Goal: Communication & Community: Answer question/provide support

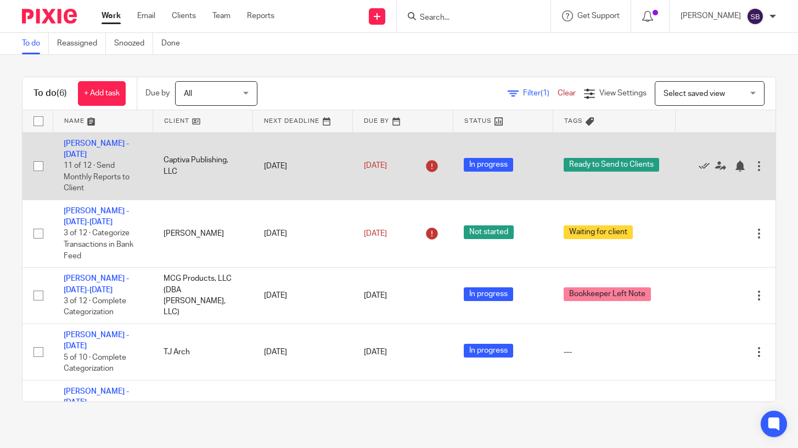
click at [95, 148] on td "Bonnie Paulsen - June 2025 11 of 12 · Send Monthly Reports to Client" at bounding box center [103, 166] width 100 height 68
click at [89, 155] on link "Bonnie Paulsen - June 2025" at bounding box center [96, 149] width 65 height 19
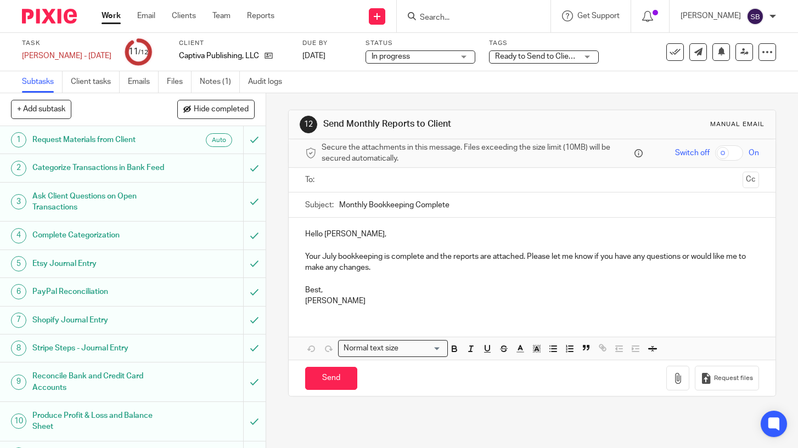
click at [360, 181] on input "text" at bounding box center [531, 180] width 412 height 13
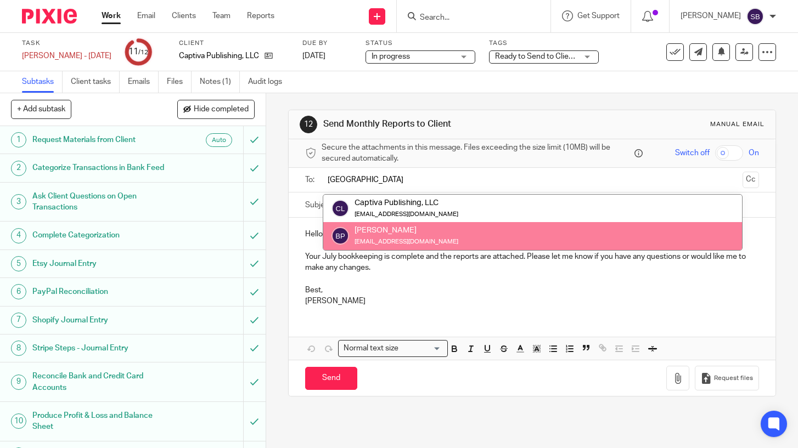
type input "bonn"
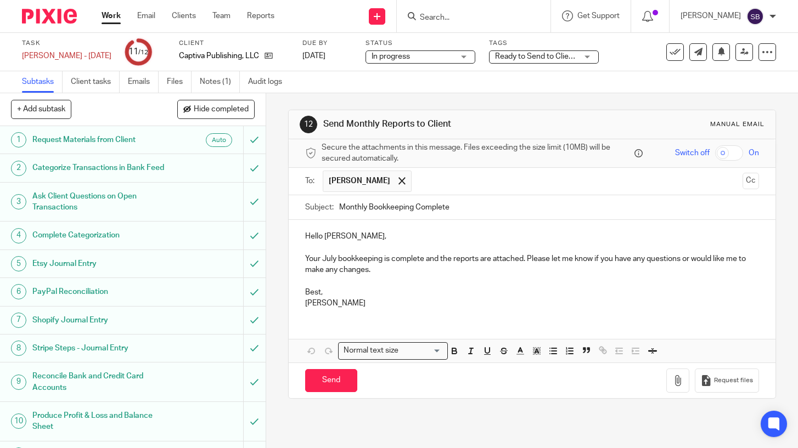
click at [366, 207] on input "Monthly Bookkeeping Complete" at bounding box center [549, 207] width 420 height 25
type input "June Bookkeeping Complete"
click at [321, 236] on p "Hello Bonnie," at bounding box center [532, 236] width 454 height 11
click at [342, 237] on p "Hi, Bonnie," at bounding box center [532, 236] width 454 height 11
click at [335, 260] on p "Your July bookkeeping is complete and the reports are attached. Please let me k…" at bounding box center [532, 265] width 454 height 23
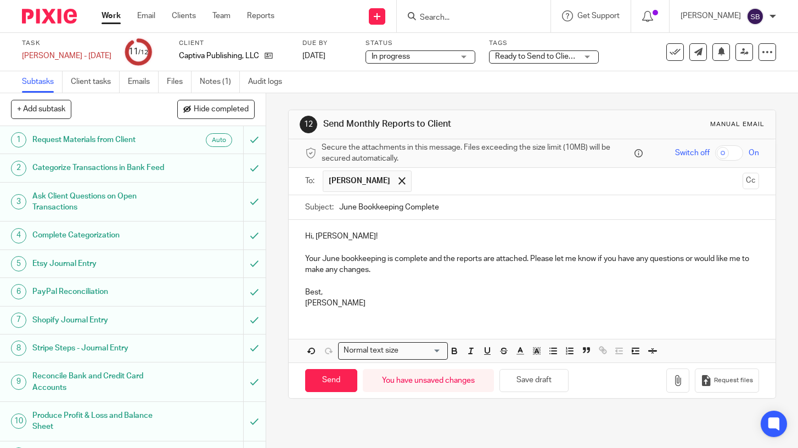
click at [429, 261] on p "Your June bookkeeping is complete and the reports are attached. Please let me k…" at bounding box center [532, 265] width 454 height 23
click at [375, 269] on p "Your June bookkeeping is complete, and the reports are attached. Please let me …" at bounding box center [532, 265] width 454 height 23
click at [320, 293] on p "Best," at bounding box center [532, 292] width 454 height 11
click at [683, 379] on icon "button" at bounding box center [677, 380] width 11 height 11
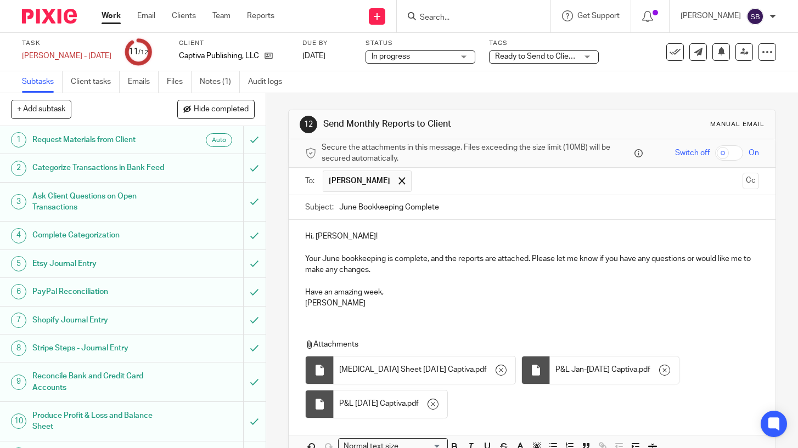
click at [445, 210] on input "June Bookkeeping Complete" at bounding box center [549, 207] width 420 height 25
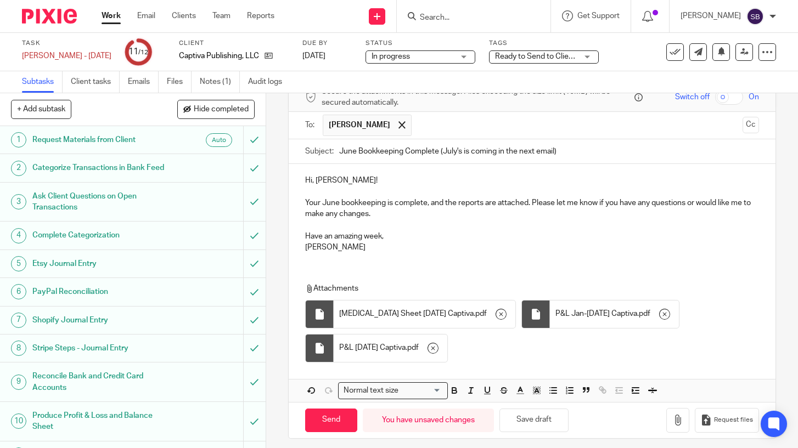
scroll to position [63, 0]
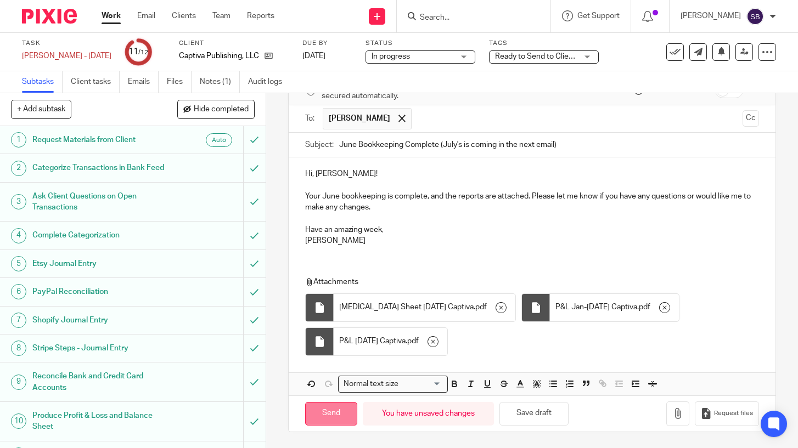
type input "June Bookkeeping Complete (July's is coming in the next email)"
click at [334, 415] on input "Send" at bounding box center [331, 414] width 52 height 24
type input "Sent"
click at [105, 18] on link "Work" at bounding box center [111, 15] width 19 height 11
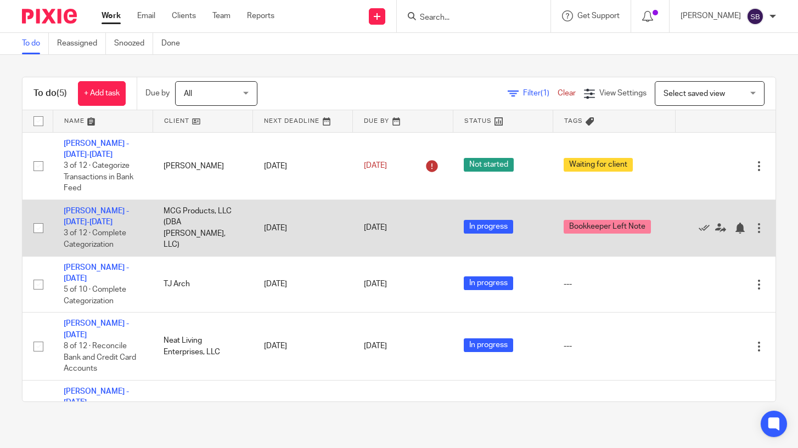
scroll to position [42, 0]
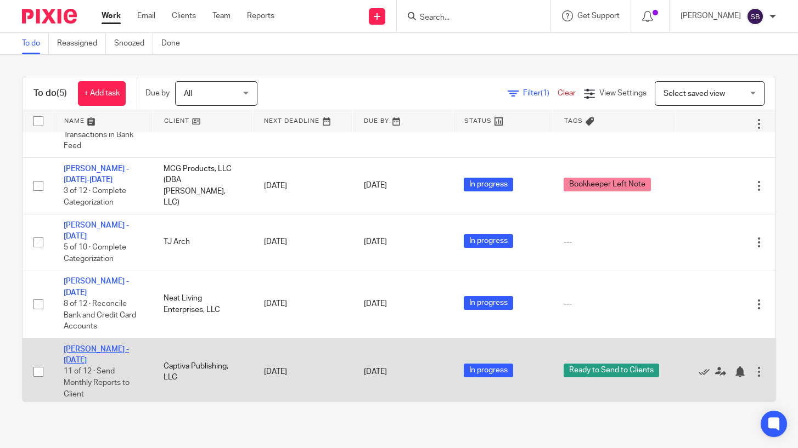
click at [119, 346] on link "[PERSON_NAME] - [DATE]" at bounding box center [96, 355] width 65 height 19
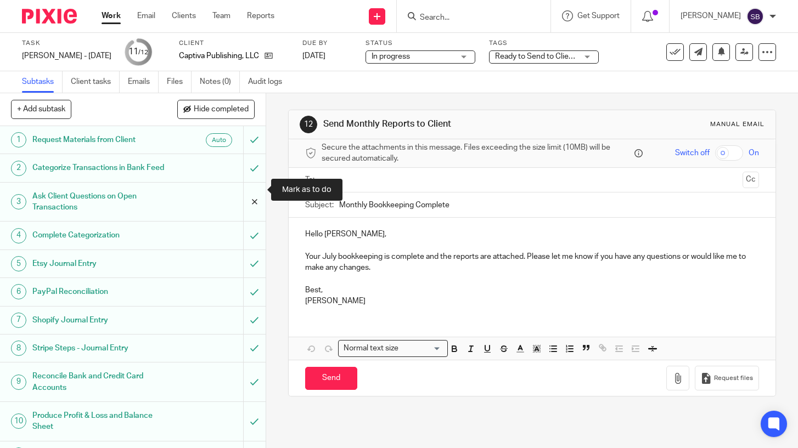
scroll to position [49, 0]
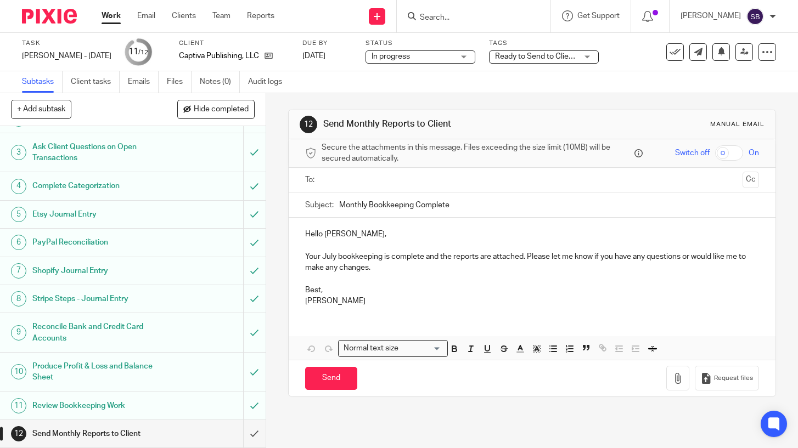
click at [343, 185] on input "text" at bounding box center [531, 180] width 412 height 13
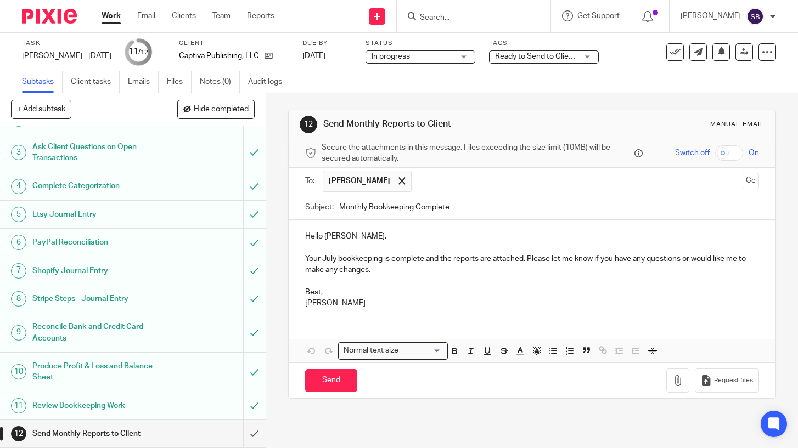
click at [366, 207] on input "Monthly Bookkeeping Complete" at bounding box center [549, 207] width 420 height 25
type input "July Bookkeeping Complete"
click at [324, 238] on p "Hello Bonnie," at bounding box center [532, 236] width 454 height 11
click at [392, 259] on p "Your July bookkeeping is complete and the reports are attached. Please let me k…" at bounding box center [532, 265] width 454 height 23
click at [441, 261] on p "Your July bookkeeping is also complete and the reports are attached. Please let…" at bounding box center [532, 265] width 454 height 23
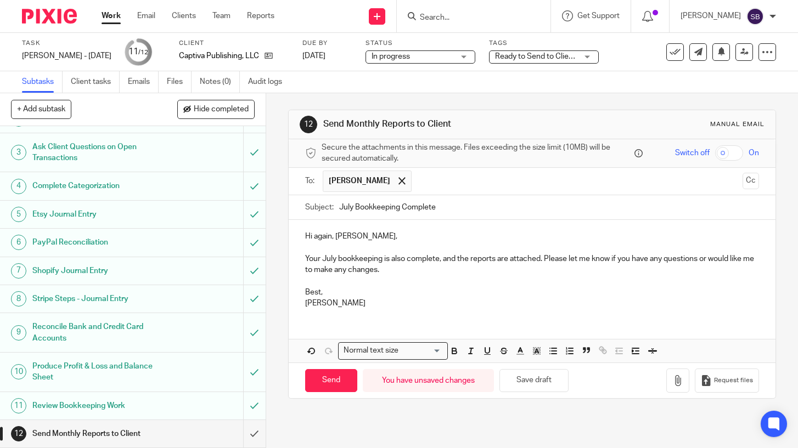
click at [321, 294] on p "Best," at bounding box center [532, 292] width 454 height 11
click at [678, 379] on icon "button" at bounding box center [677, 380] width 11 height 11
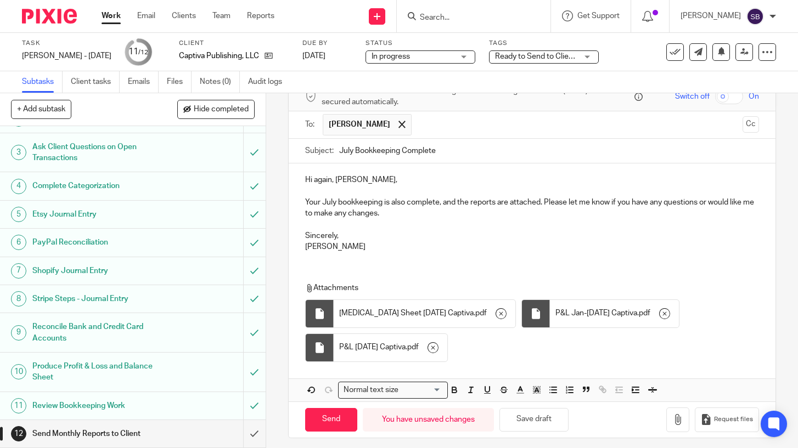
scroll to position [63, 0]
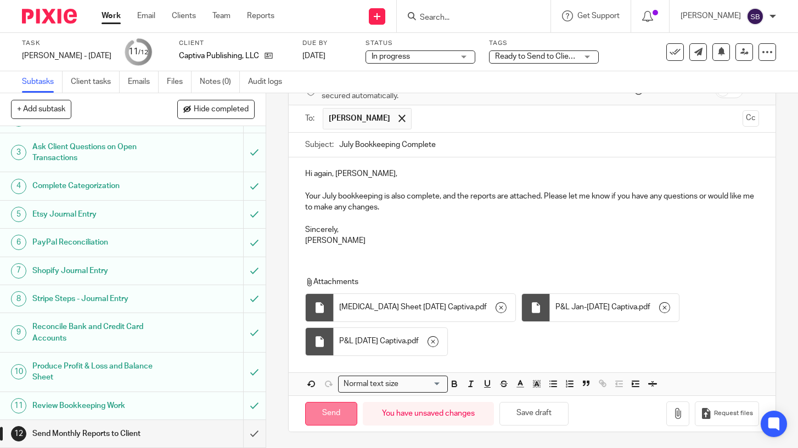
click at [330, 417] on input "Send" at bounding box center [331, 414] width 52 height 24
type input "Sent"
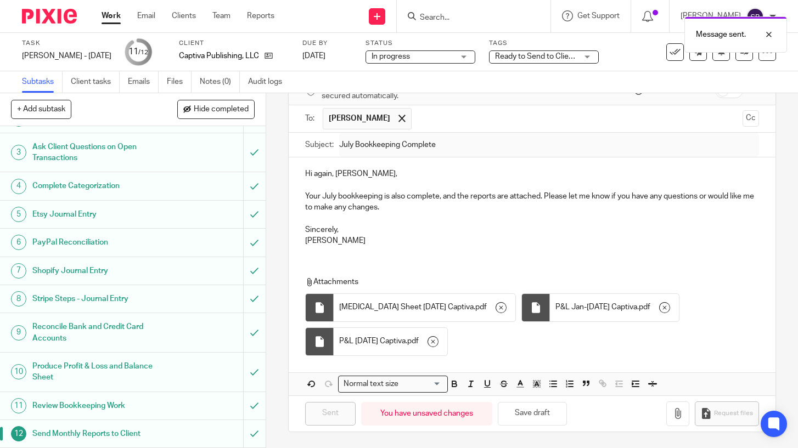
click at [106, 18] on link "Work" at bounding box center [111, 15] width 19 height 11
